Goal: Task Accomplishment & Management: Complete application form

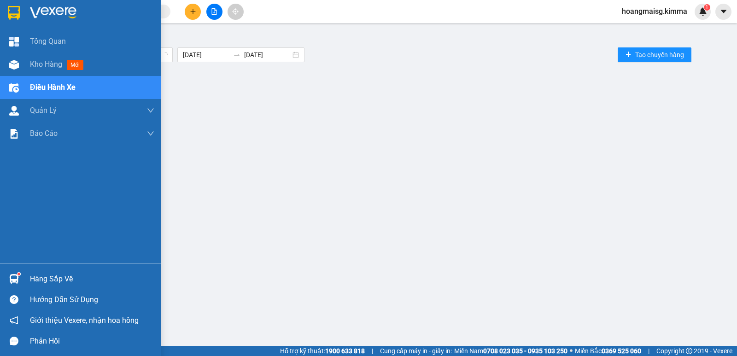
drag, startPoint x: 43, startPoint y: 64, endPoint x: 101, endPoint y: 15, distance: 75.5
click at [43, 65] on span "Kho hàng" at bounding box center [46, 64] width 32 height 9
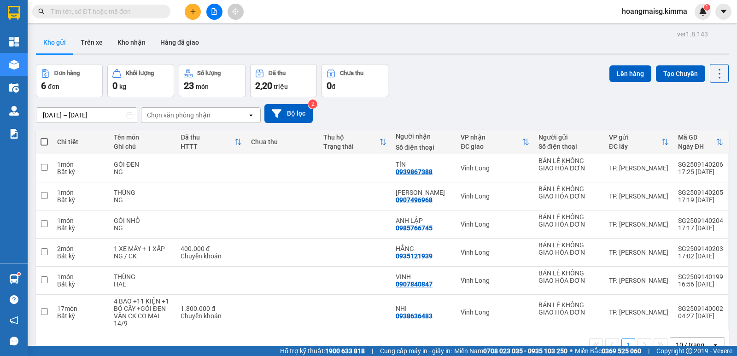
click at [120, 12] on input "text" at bounding box center [105, 11] width 109 height 10
click at [187, 8] on button at bounding box center [193, 12] width 16 height 16
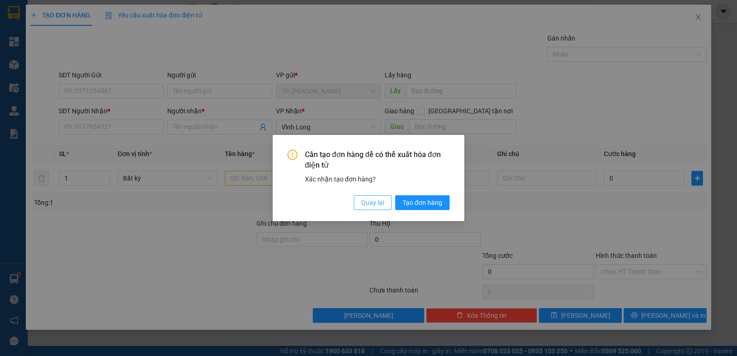
click at [378, 205] on span "Quay lại" at bounding box center [372, 203] width 23 height 10
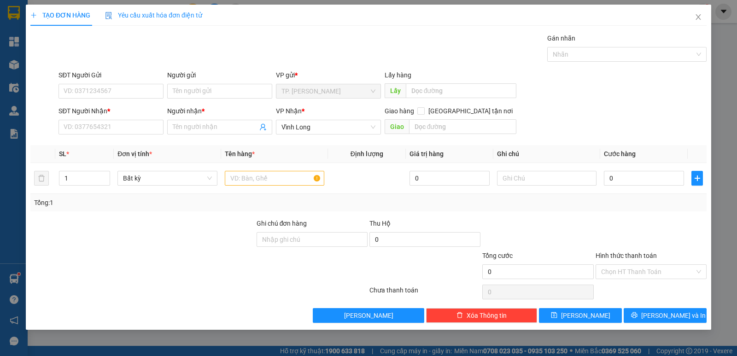
click at [113, 136] on div "SĐT Người Nhận * VD: 0377654321" at bounding box center [110, 122] width 105 height 32
click at [121, 131] on input "SĐT Người Nhận *" at bounding box center [110, 127] width 105 height 15
paste input "0902378817"
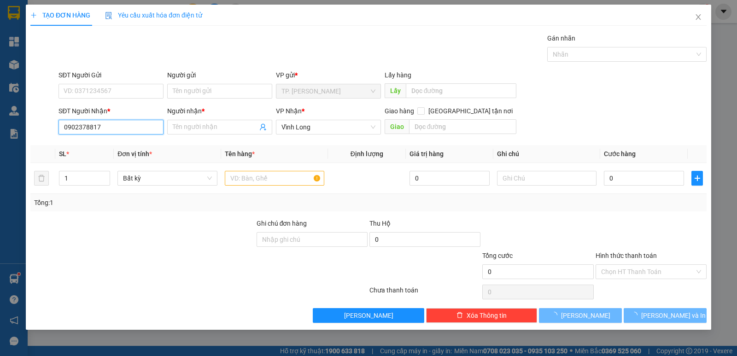
click at [134, 133] on input "0902378817" at bounding box center [110, 127] width 105 height 15
type input "0902378817"
click at [187, 86] on input "Người gửi" at bounding box center [219, 91] width 105 height 15
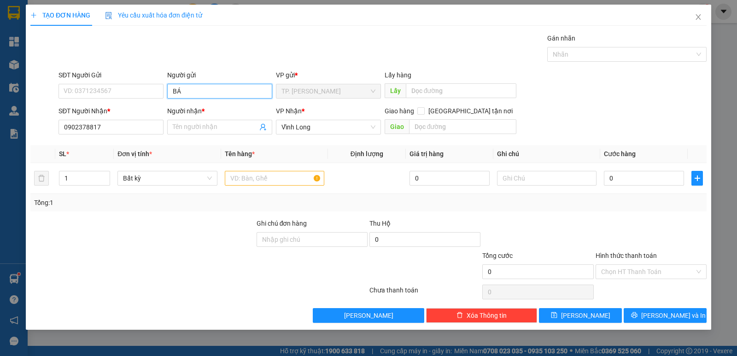
type input "BÁN"
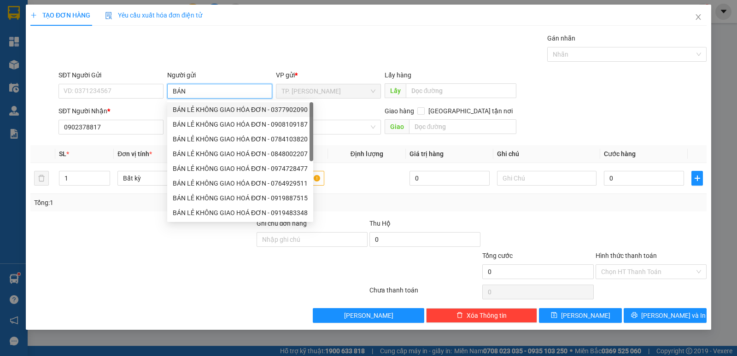
click at [256, 114] on div "BÁN LẺ KHÔNG GIAO HÓA ĐƠN - 0377902090" at bounding box center [240, 110] width 135 height 10
type input "0377902090"
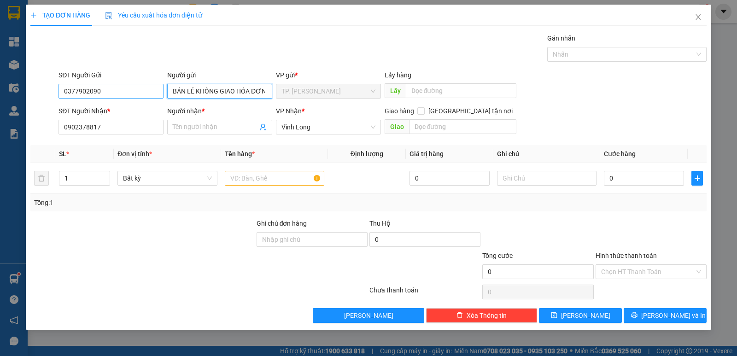
type input "BÁN LẺ KHÔNG GIAO HÓA ĐƠN"
drag, startPoint x: 147, startPoint y: 89, endPoint x: 34, endPoint y: 85, distance: 112.9
click at [0, 87] on div "TẠO ĐƠN HÀNG Yêu cầu xuất hóa đơn điện tử Transit Pickup Surcharge Ids Transit …" at bounding box center [368, 178] width 737 height 356
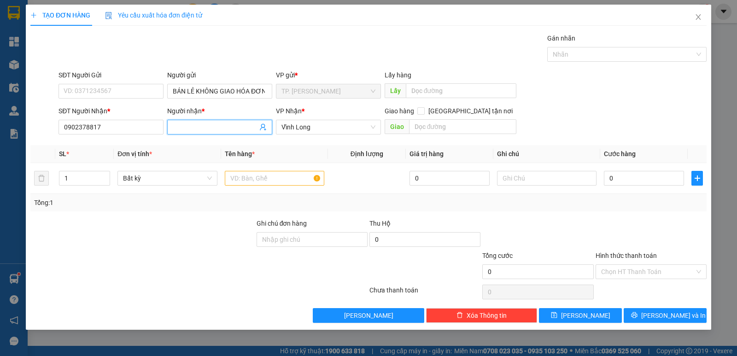
click at [236, 128] on input "Người nhận *" at bounding box center [215, 127] width 85 height 10
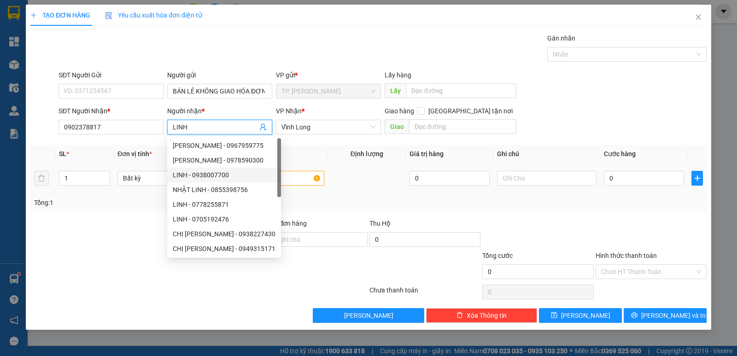
type input "LINH"
click at [373, 215] on div "Transit Pickup Surcharge Ids Transit Deliver Surcharge Ids Transit Deliver Surc…" at bounding box center [368, 178] width 676 height 290
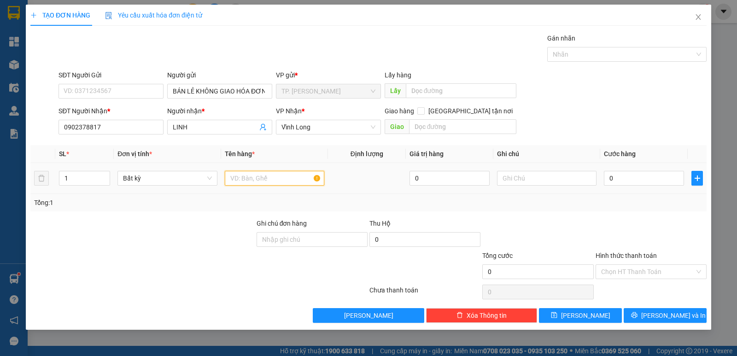
click at [287, 181] on input "text" at bounding box center [274, 178] width 99 height 15
type input "[PERSON_NAME]"
click at [630, 173] on input "0" at bounding box center [644, 178] width 80 height 15
type input "5"
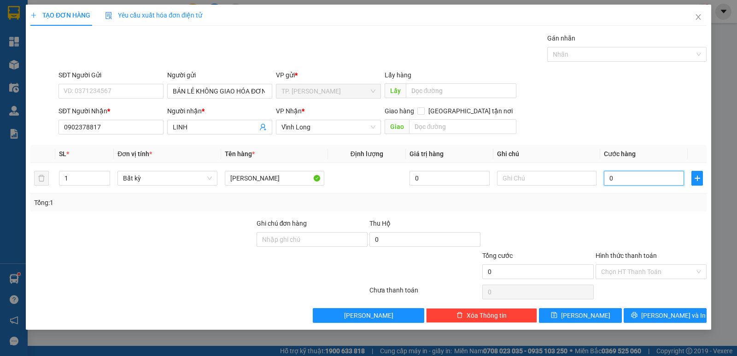
type input "5"
type input "50"
type input "50.000"
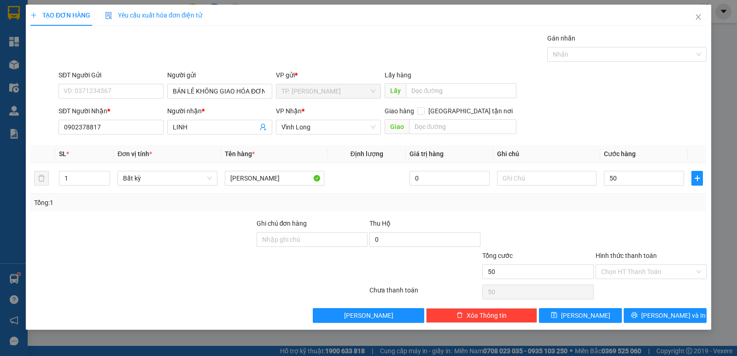
type input "50.000"
drag, startPoint x: 640, startPoint y: 225, endPoint x: 636, endPoint y: 262, distance: 37.0
click at [641, 231] on div at bounding box center [650, 234] width 113 height 32
click at [633, 270] on input "Hình thức thanh toán" at bounding box center [647, 272] width 93 height 14
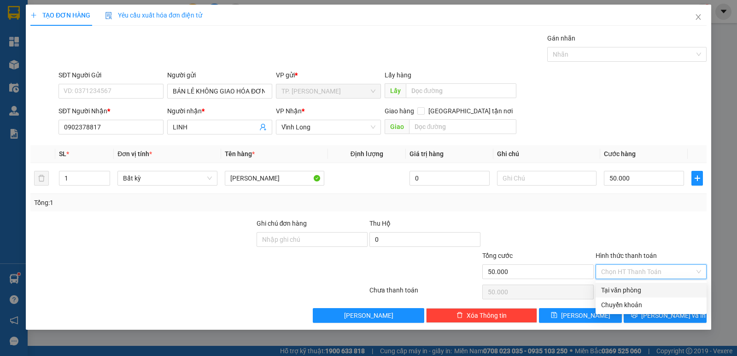
click at [629, 287] on div "Tại văn phòng" at bounding box center [651, 290] width 100 height 10
type input "0"
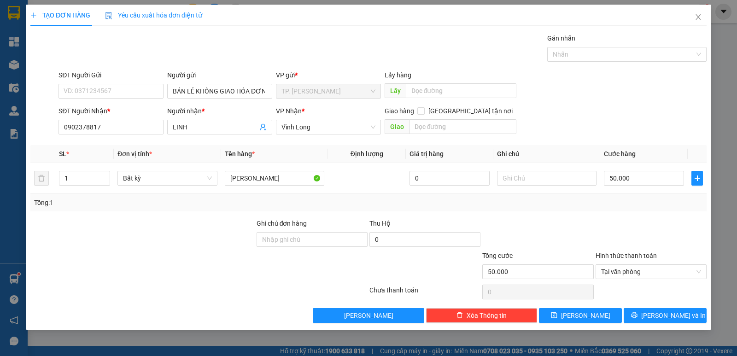
drag, startPoint x: 628, startPoint y: 219, endPoint x: 647, endPoint y: 248, distance: 34.9
click at [630, 219] on div at bounding box center [650, 234] width 113 height 32
click at [603, 316] on button "[PERSON_NAME]" at bounding box center [580, 315] width 83 height 15
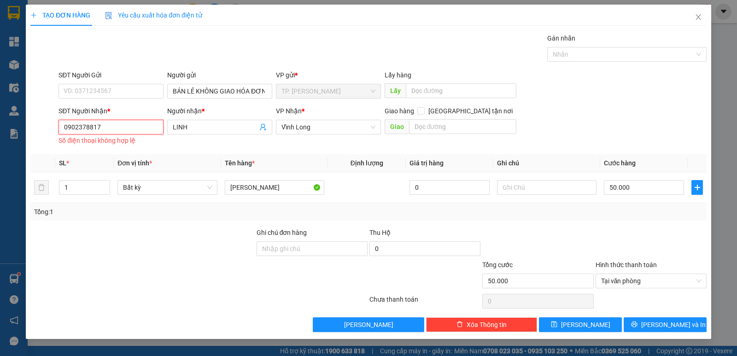
click at [63, 132] on input "0902378817" at bounding box center [110, 127] width 105 height 15
click at [64, 131] on input "0902378817" at bounding box center [110, 127] width 105 height 15
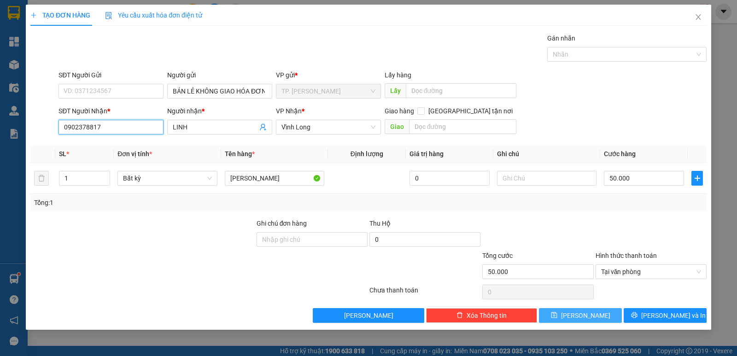
type input "0902378817"
click at [591, 315] on button "[PERSON_NAME]" at bounding box center [580, 315] width 83 height 15
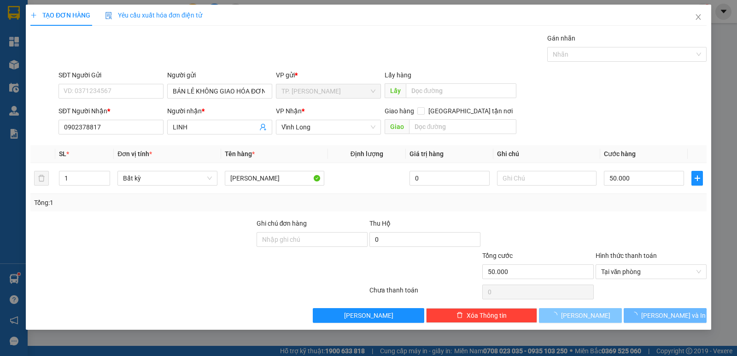
type input "0"
